Goal: Task Accomplishment & Management: Manage account settings

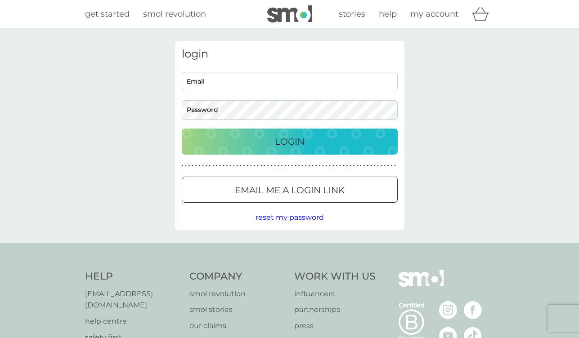
click at [210, 83] on input "Email" at bounding box center [290, 81] width 216 height 19
type input "[EMAIL_ADDRESS][DOMAIN_NAME]"
click at [283, 140] on p "Login" at bounding box center [290, 142] width 30 height 14
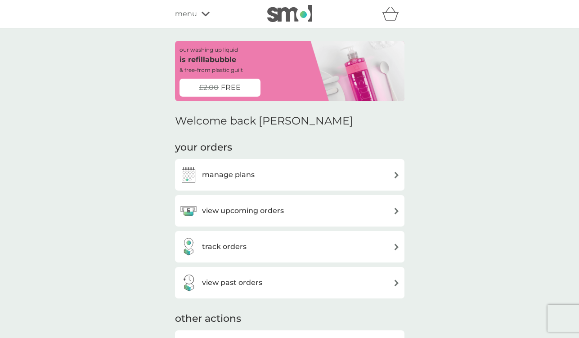
click at [214, 214] on h3 "view upcoming orders" at bounding box center [243, 211] width 82 height 12
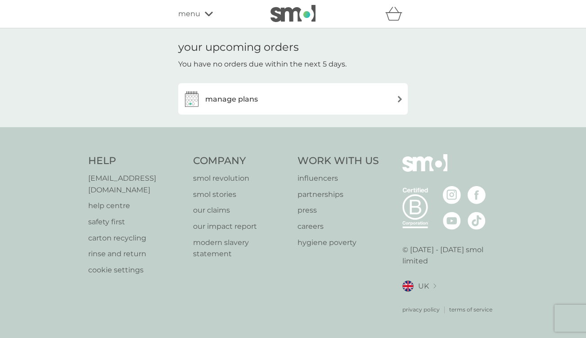
click at [231, 93] on div "manage plans" at bounding box center [220, 99] width 75 height 18
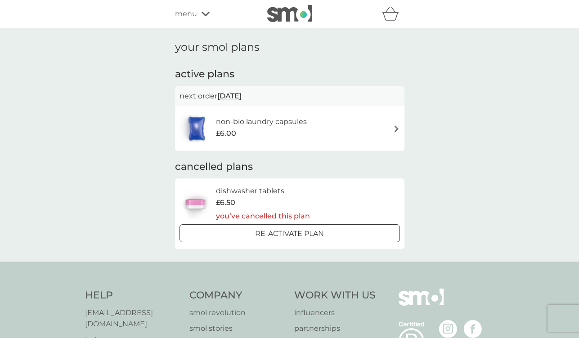
click at [313, 234] on p "Re-activate Plan" at bounding box center [289, 234] width 69 height 12
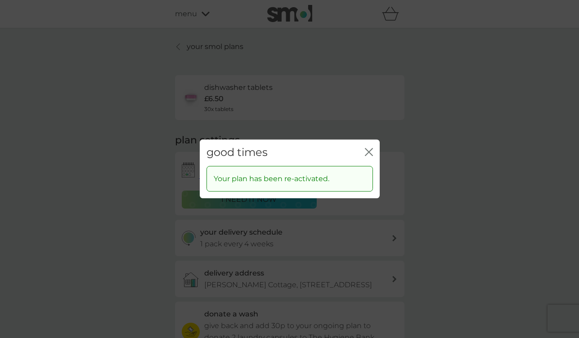
click at [372, 150] on icon "close" at bounding box center [369, 152] width 8 height 8
